Goal: Obtain resource: Download file/media

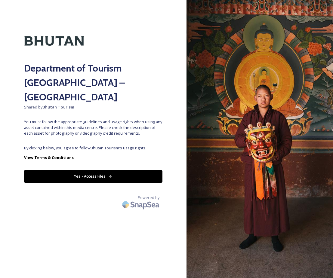
click at [104, 170] on button "Yes - Access Files" at bounding box center [93, 176] width 138 height 12
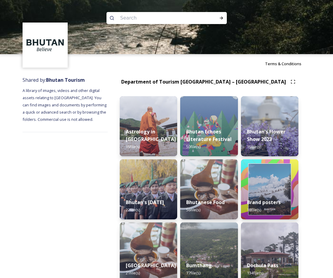
click at [135, 23] on input at bounding box center [158, 17] width 82 height 13
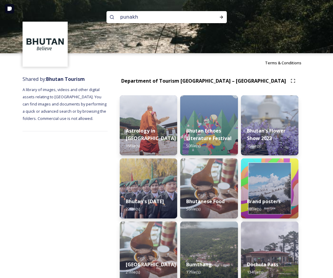
type input "punakha"
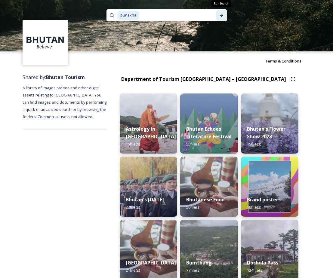
click at [224, 15] on div "Run Search" at bounding box center [221, 15] width 11 height 11
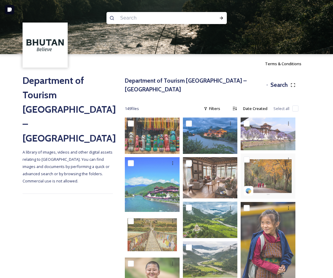
click at [151, 18] on input at bounding box center [158, 17] width 82 height 13
type input "pemako"
click at [218, 20] on div at bounding box center [221, 18] width 11 height 11
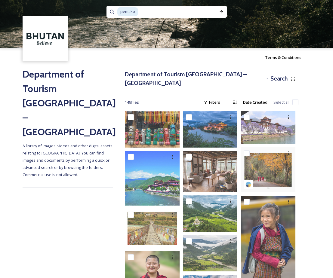
scroll to position [8, 0]
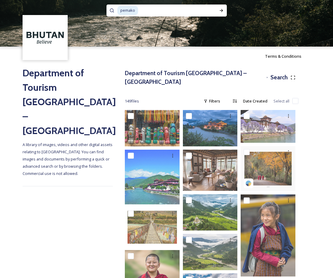
click at [313, 143] on div "Department of Tourism [GEOGRAPHIC_DATA] – Brand Centre A library of images, vid…" at bounding box center [166, 276] width 333 height 420
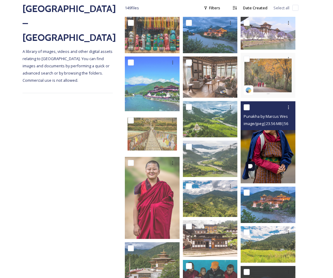
scroll to position [102, 0]
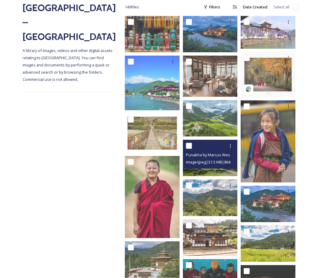
click at [223, 166] on img at bounding box center [210, 158] width 55 height 36
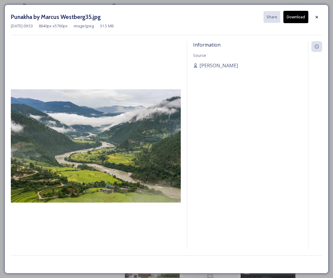
click at [286, 18] on button "Download" at bounding box center [295, 17] width 25 height 12
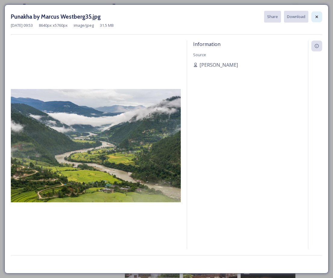
click at [317, 16] on icon at bounding box center [317, 16] width 2 height 2
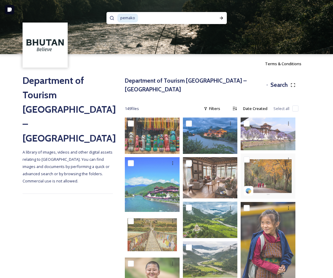
drag, startPoint x: 137, startPoint y: 17, endPoint x: 148, endPoint y: 21, distance: 11.7
click at [140, 18] on div "pemako" at bounding box center [163, 18] width 93 height 12
click at [219, 17] on icon at bounding box center [221, 18] width 5 height 5
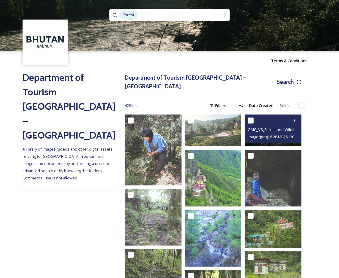
click at [287, 134] on span "image/jpeg | 6.28 MB | 5120 x 2880" at bounding box center [276, 137] width 57 height 6
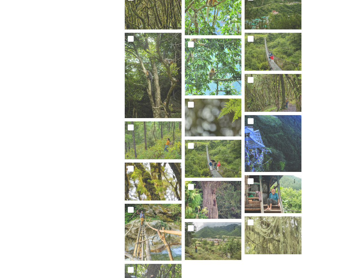
scroll to position [584, 0]
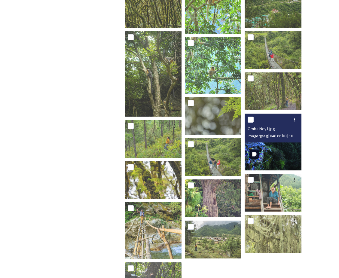
click at [290, 132] on div "image/jpeg | 848.66 kB | 1000 x 1000" at bounding box center [274, 135] width 52 height 7
click at [273, 146] on img at bounding box center [273, 142] width 57 height 57
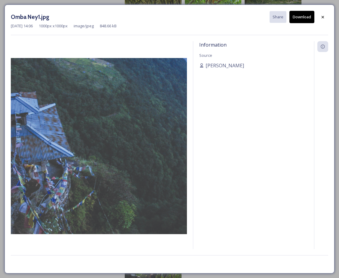
drag, startPoint x: 324, startPoint y: 16, endPoint x: 324, endPoint y: 37, distance: 20.8
click at [324, 16] on icon at bounding box center [323, 17] width 2 height 2
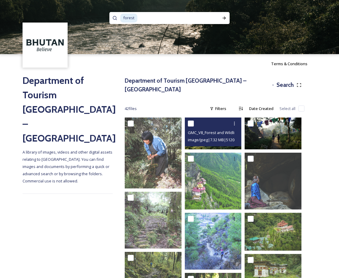
click at [228, 137] on span "image/jpeg | 7.32 MB | 5120 x 2880" at bounding box center [216, 140] width 57 height 6
click at [221, 142] on img at bounding box center [213, 134] width 57 height 32
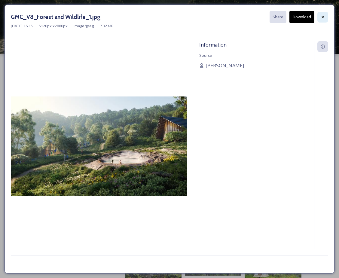
click at [324, 19] on icon at bounding box center [323, 17] width 5 height 5
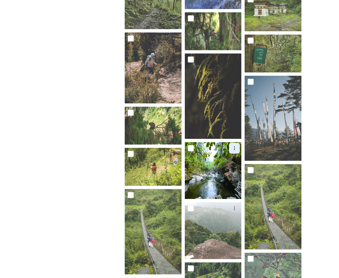
scroll to position [266, 0]
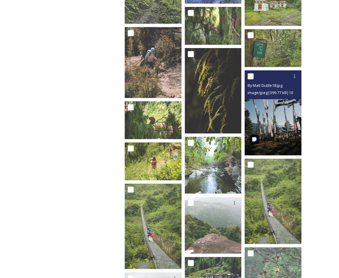
click at [261, 130] on img at bounding box center [273, 112] width 57 height 85
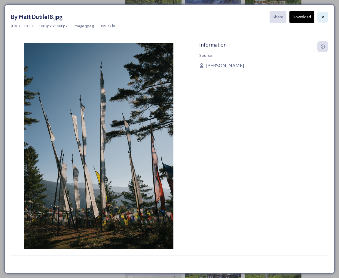
click at [324, 16] on icon at bounding box center [323, 17] width 2 height 2
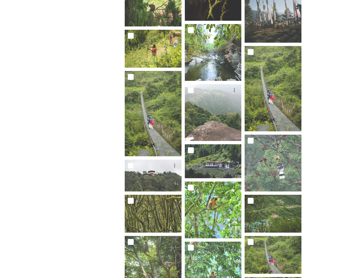
scroll to position [379, 0]
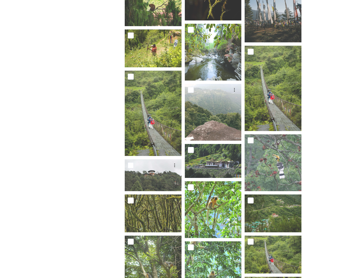
click at [119, 185] on div "Department of Tourism [GEOGRAPHIC_DATA] – Brand Centre Search 42 file s Filters…" at bounding box center [215, 103] width 204 height 818
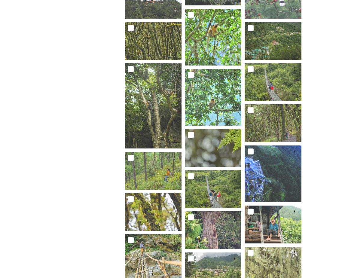
scroll to position [553, 0]
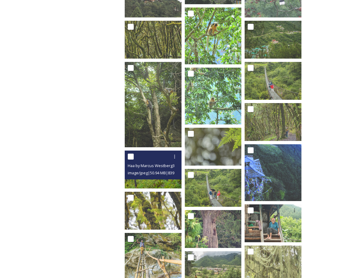
click at [141, 171] on div "Haa by Marcus Westberg35.jpg image/jpeg | 50.94 MB | 8393 x 5595" at bounding box center [153, 165] width 57 height 29
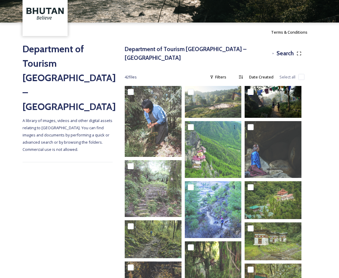
scroll to position [0, 0]
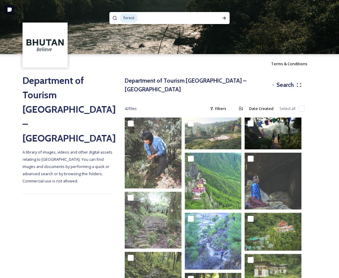
click at [137, 19] on span "forest" at bounding box center [128, 18] width 17 height 9
click at [143, 19] on input at bounding box center [175, 17] width 74 height 13
type input "f"
type input "amankora"
click at [227, 17] on div "Run Search" at bounding box center [224, 18] width 11 height 11
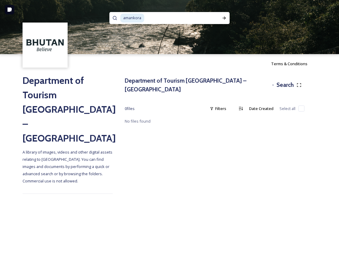
click at [201, 18] on input at bounding box center [180, 17] width 70 height 13
type input "a"
click at [225, 61] on div "Terms & Conditions" at bounding box center [169, 63] width 339 height 19
click at [147, 21] on input at bounding box center [161, 17] width 82 height 13
type input "flag"
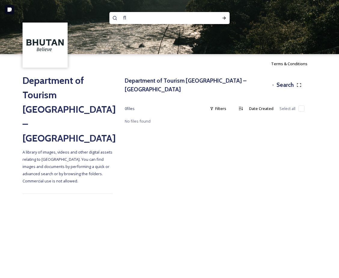
type input "f"
type input "prayer flag"
click at [221, 18] on div "Run Search" at bounding box center [224, 18] width 11 height 11
